Goal: Transaction & Acquisition: Subscribe to service/newsletter

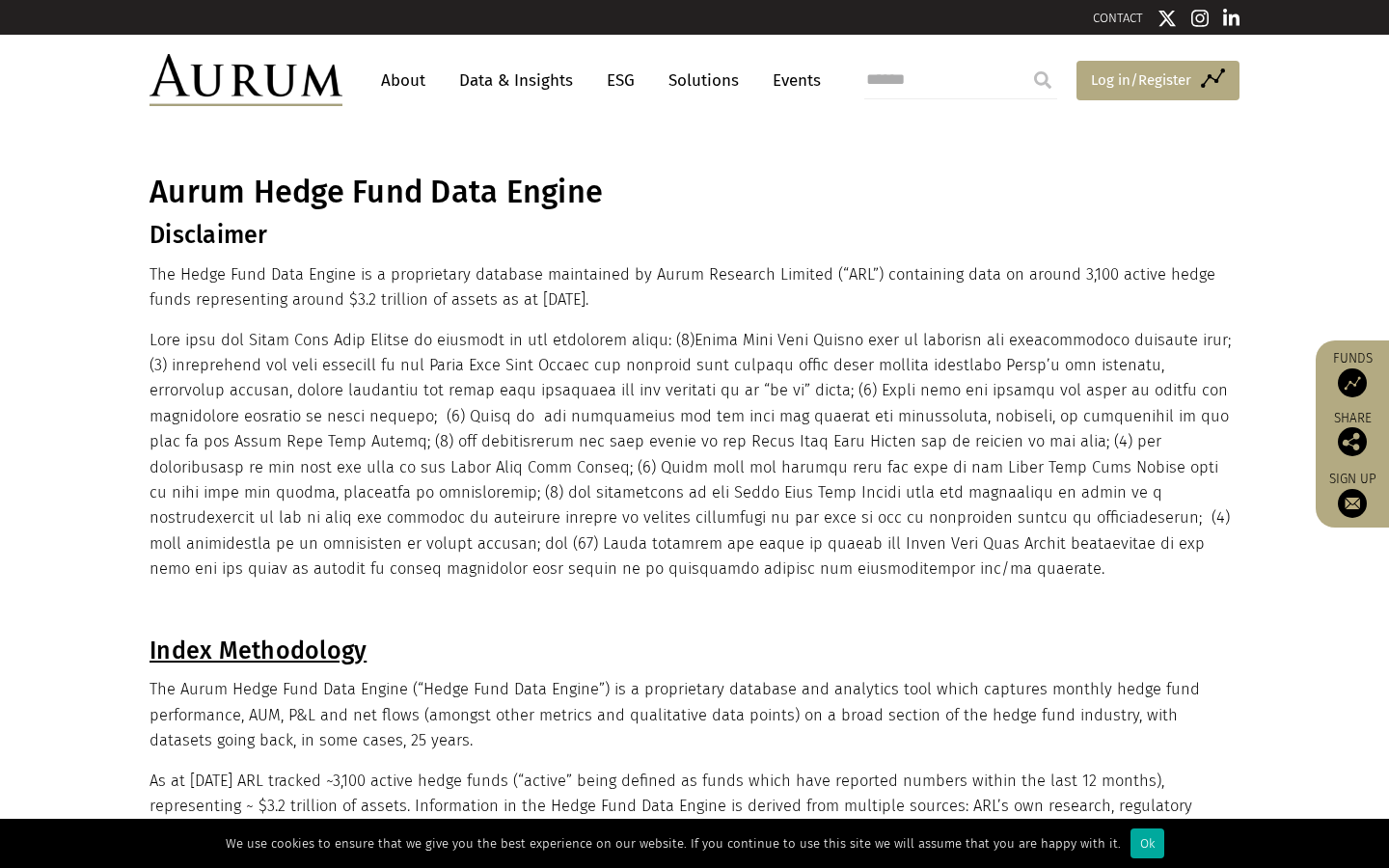
click at [1146, 85] on span "Log in/Register" at bounding box center [1141, 80] width 100 height 23
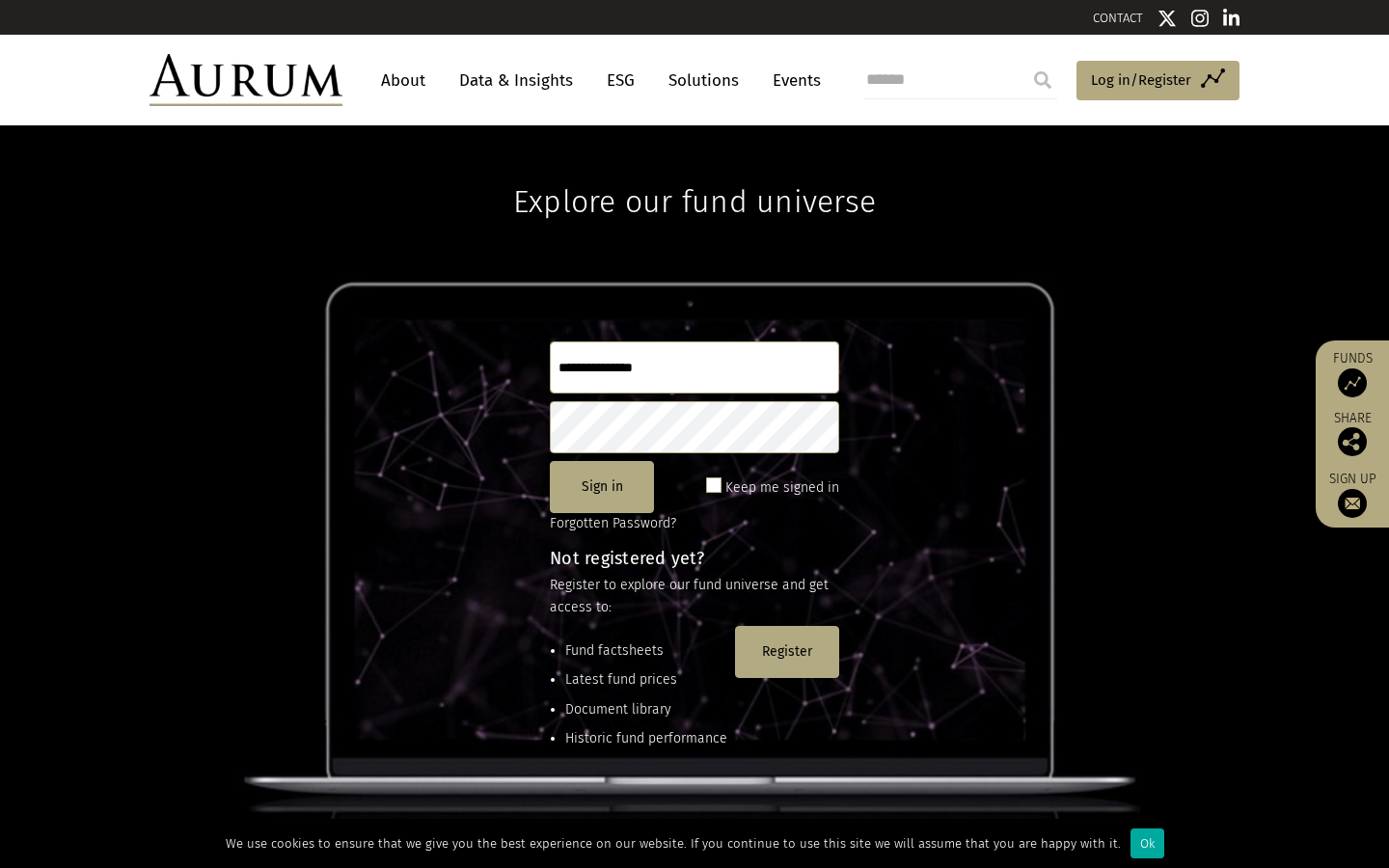
click at [408, 86] on link "About" at bounding box center [403, 80] width 63 height 36
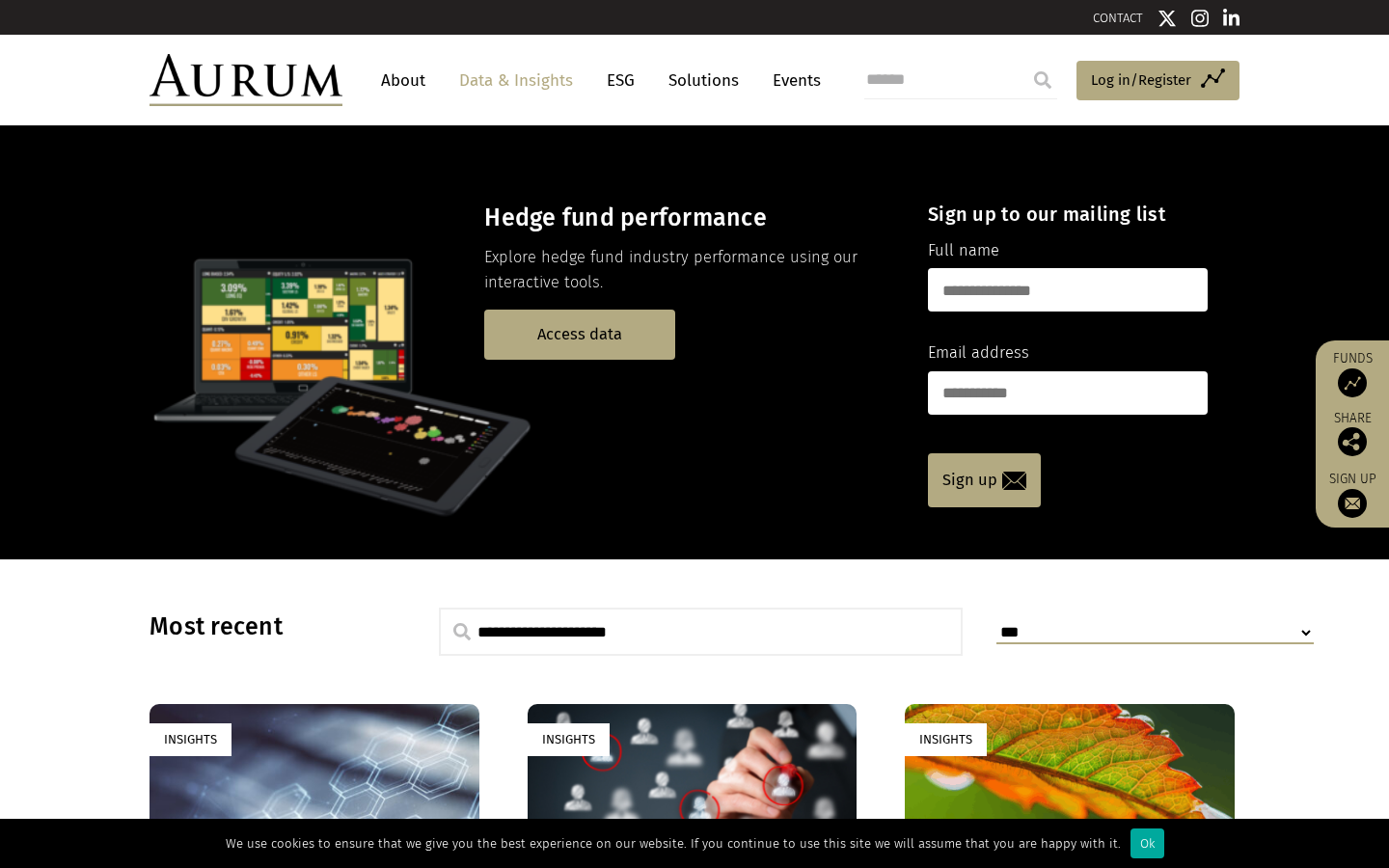
click at [482, 76] on link "Data & Insights" at bounding box center [516, 80] width 133 height 36
click at [549, 329] on link "Access data" at bounding box center [580, 334] width 191 height 50
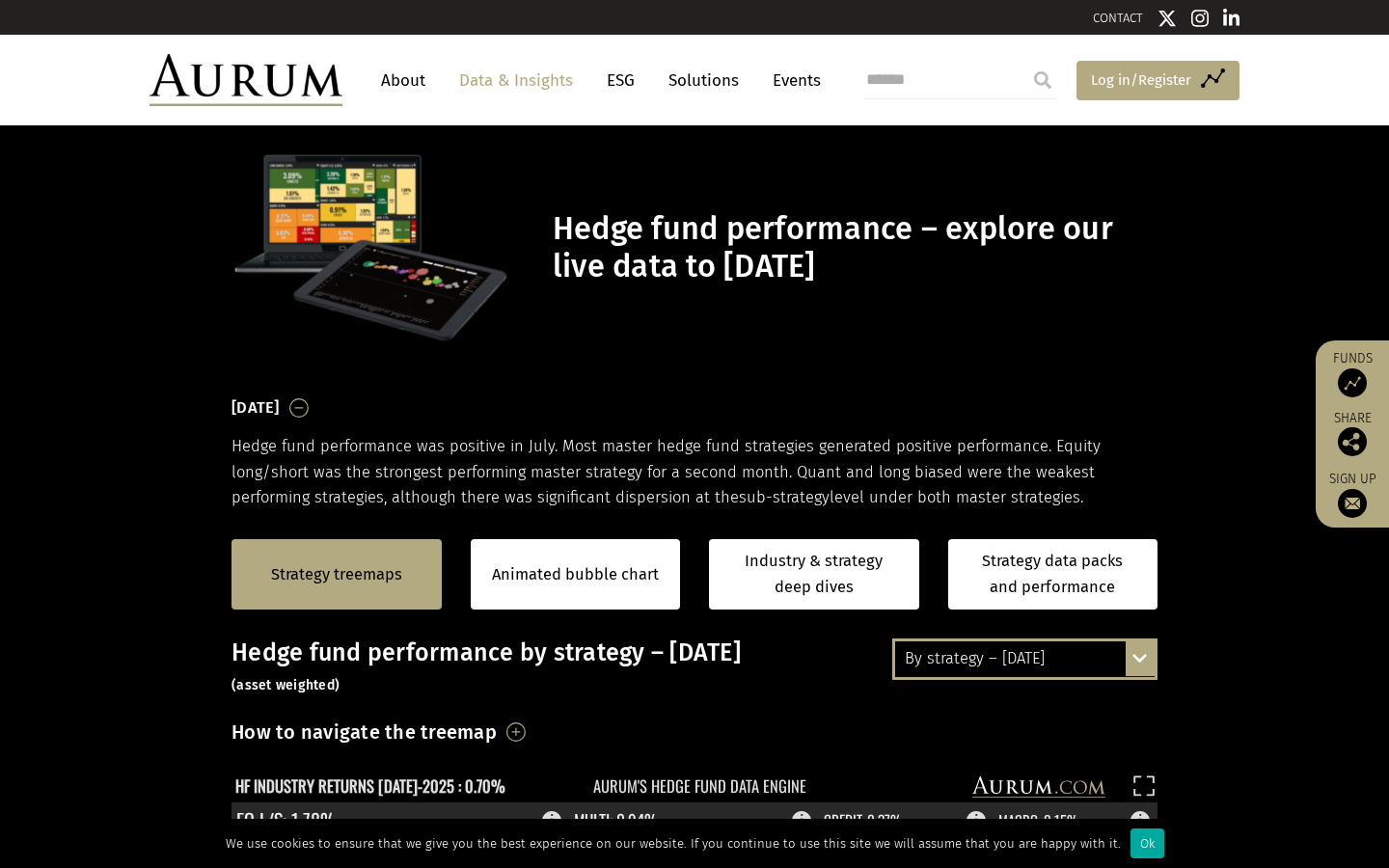
click at [1160, 85] on span "Log in/Register" at bounding box center [1141, 80] width 100 height 23
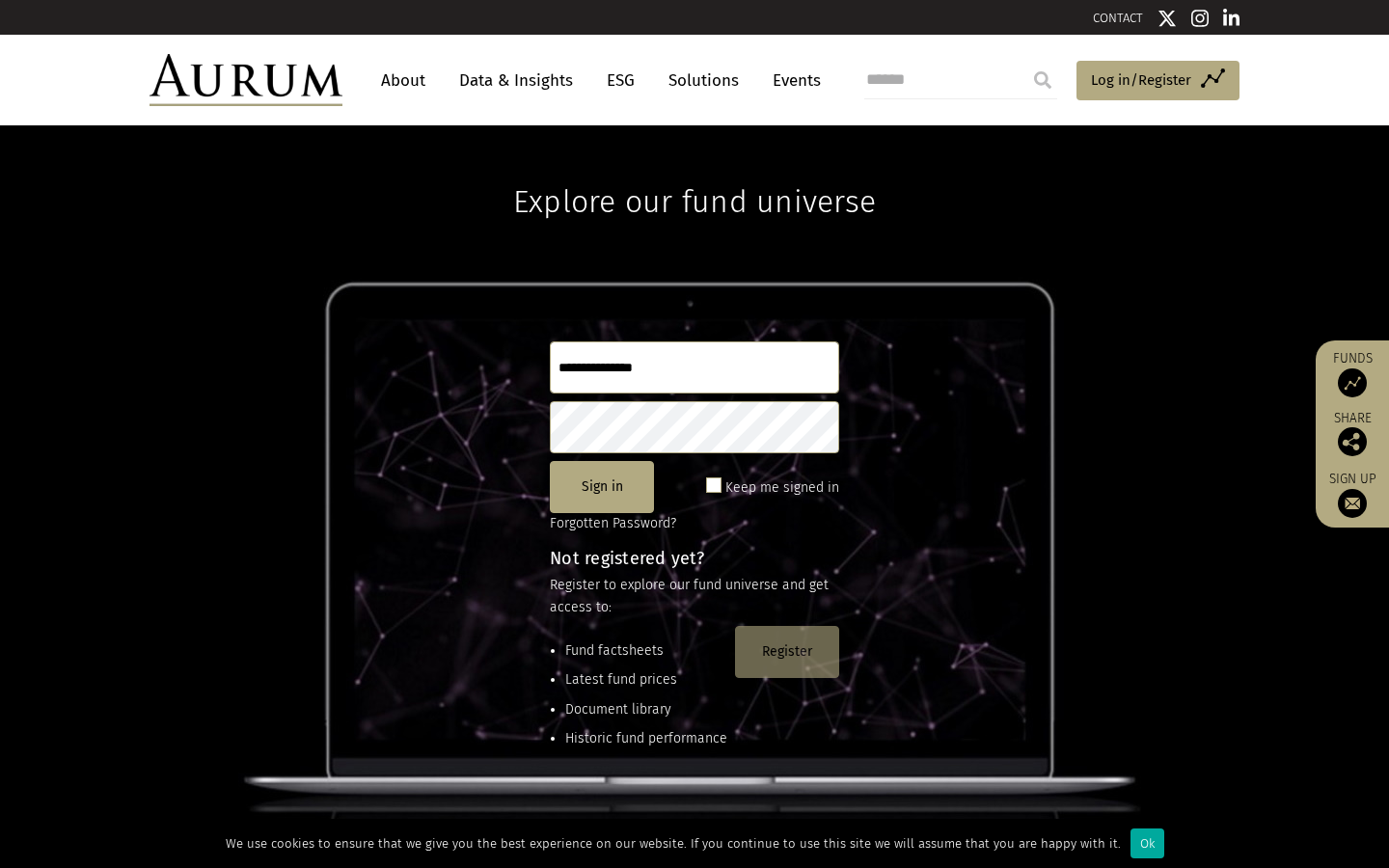
click at [792, 655] on button "Register" at bounding box center [786, 652] width 104 height 53
